Goal: Transaction & Acquisition: Purchase product/service

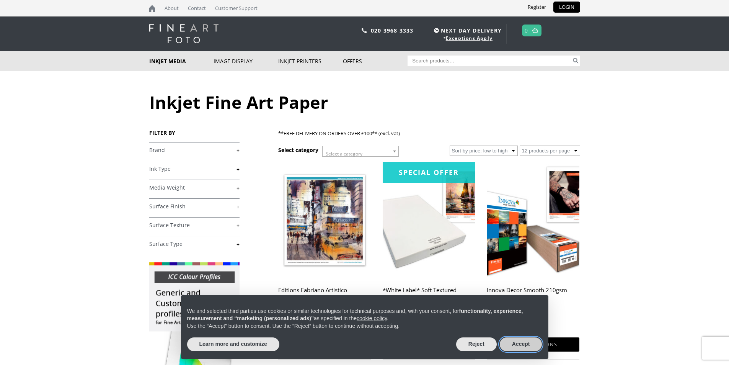
click at [515, 342] on button "Accept" at bounding box center [521, 344] width 43 height 14
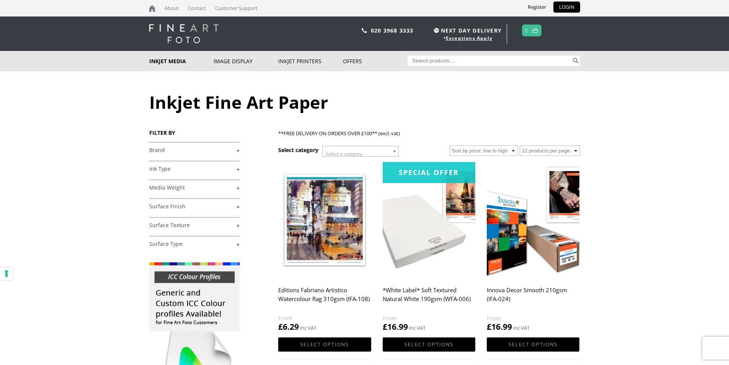
click at [159, 152] on link "+" at bounding box center [194, 150] width 90 height 7
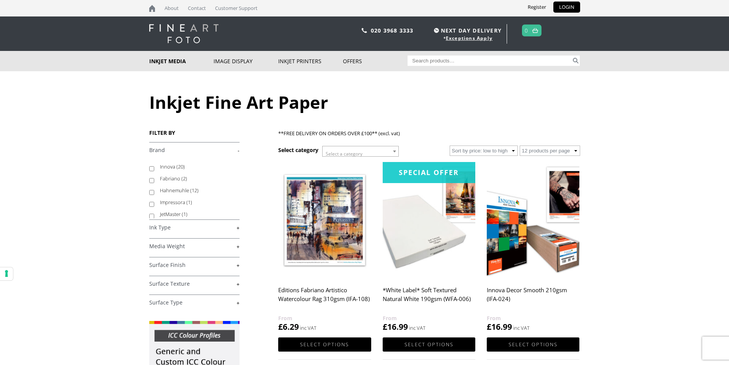
click at [151, 191] on input "Hahnemuhle (12)" at bounding box center [151, 192] width 5 height 5
checkbox input "true"
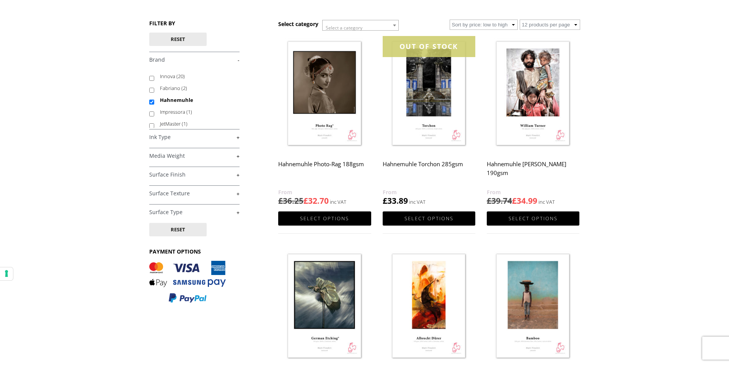
scroll to position [102, 0]
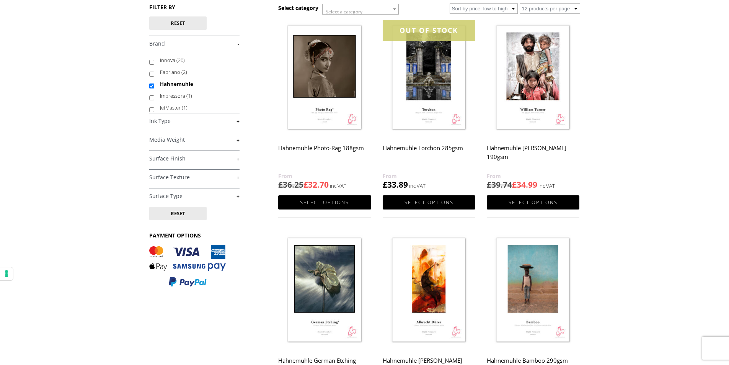
click at [531, 149] on h2 "Hahnemuhle [PERSON_NAME] 190gsm" at bounding box center [533, 156] width 93 height 31
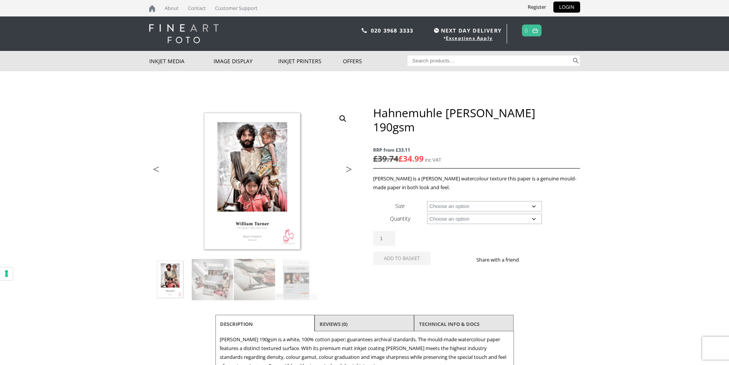
click at [536, 201] on select "Choose an option A4 Sheet A3 Sheet A3+ Sheet A2 Sheet 17" Wide Roll 24" Wide Ro…" at bounding box center [484, 206] width 115 height 10
click at [427, 201] on select "Choose an option A4 Sheet A3 Sheet A3+ Sheet A2 Sheet 17" Wide Roll 24" Wide Ro…" at bounding box center [484, 206] width 115 height 10
select select "a2-sheet"
click at [535, 214] on select "Choose an option 25 Sheets" at bounding box center [484, 219] width 115 height 10
select select "25-sheets"
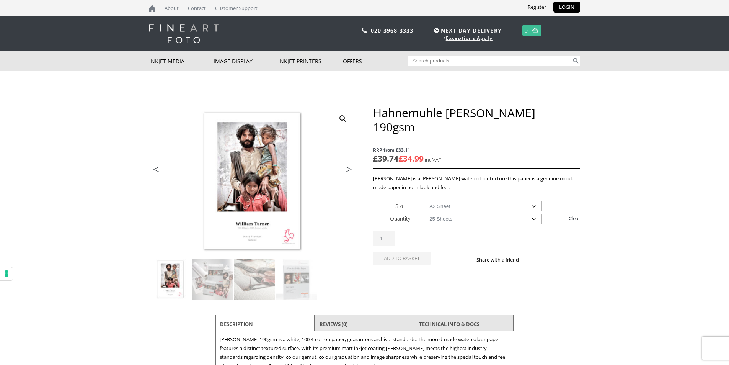
click at [427, 214] on select "Choose an option 25 Sheets" at bounding box center [484, 219] width 115 height 10
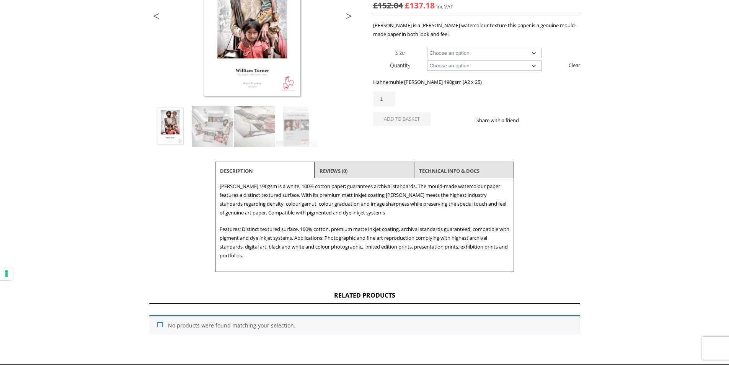
scroll to position [102, 0]
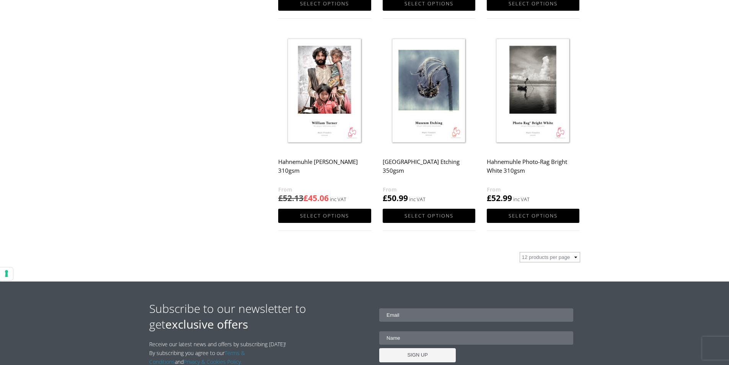
scroll to position [766, 0]
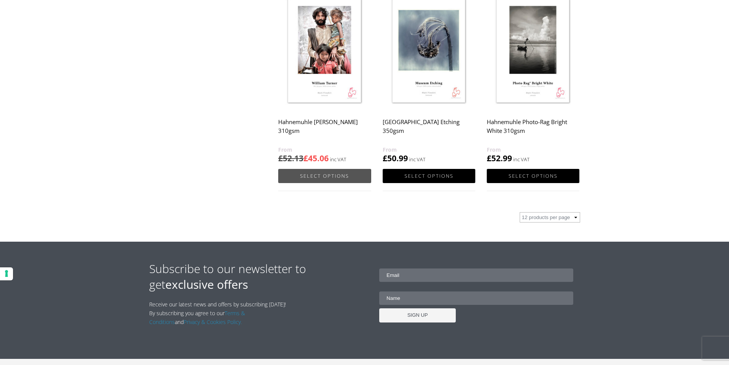
click at [306, 177] on link "Select options" at bounding box center [324, 176] width 93 height 14
click at [309, 177] on link "Select options" at bounding box center [324, 176] width 93 height 14
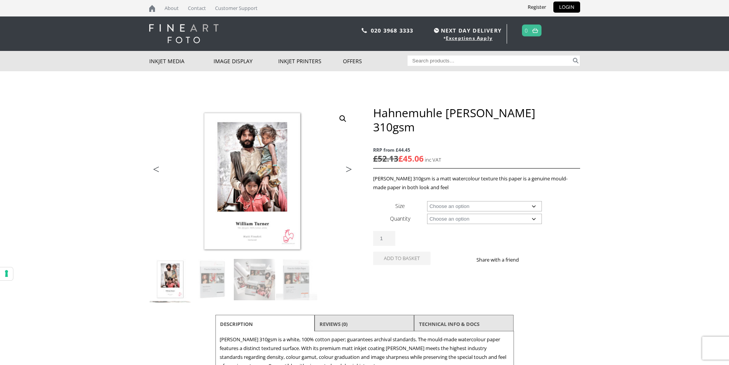
click at [534, 201] on select "Choose an option A4 Sheet A3 Sheet A3+ Sheet A2 Sheet 17" Wide Roll 24" Wide Ro…" at bounding box center [484, 206] width 115 height 10
click at [427, 201] on select "Choose an option A4 Sheet A3 Sheet A3+ Sheet A2 Sheet 17" Wide Roll 24" Wide Ro…" at bounding box center [484, 206] width 115 height 10
select select "a2-sheet"
click at [535, 214] on select "Choose an option 25 Sheets" at bounding box center [484, 219] width 115 height 10
select select "25-sheets"
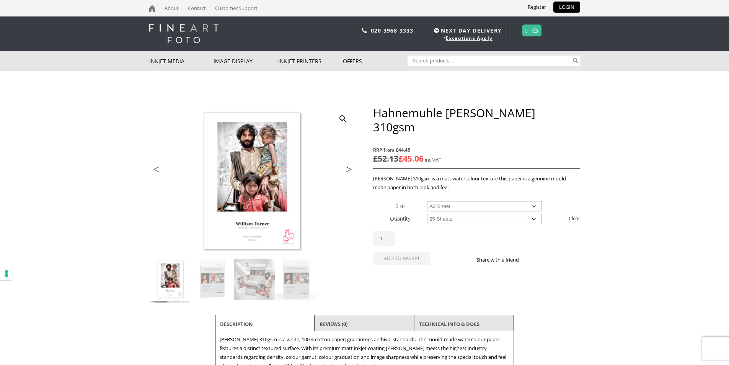
click at [427, 214] on select "Choose an option 25 Sheets" at bounding box center [484, 219] width 115 height 10
